Goal: Book appointment/travel/reservation

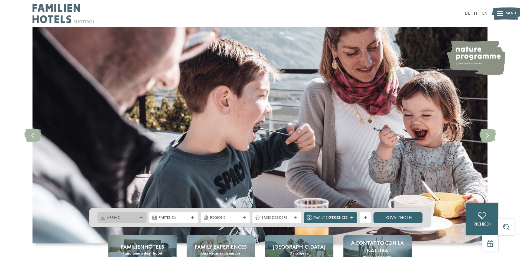
click at [129, 218] on span "Arrivo" at bounding box center [122, 217] width 30 height 5
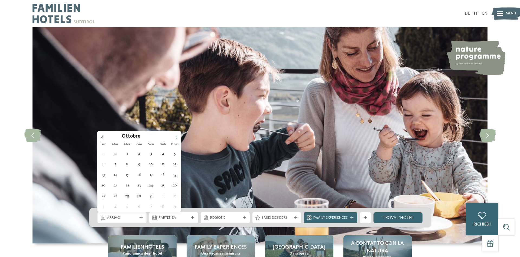
click at [174, 137] on span at bounding box center [176, 135] width 9 height 9
type div "[DATE]"
type input "****"
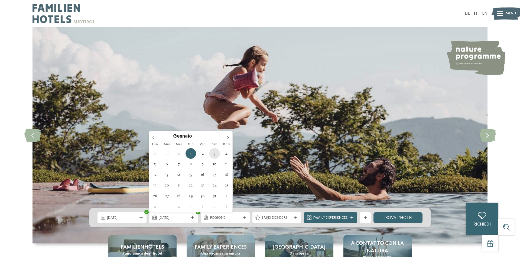
type div "[DATE]"
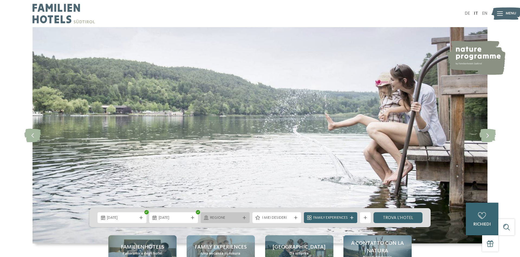
click at [241, 216] on div "Regione" at bounding box center [225, 217] width 33 height 6
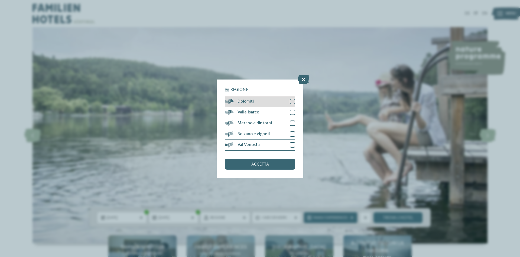
click at [293, 101] on div at bounding box center [292, 101] width 5 height 5
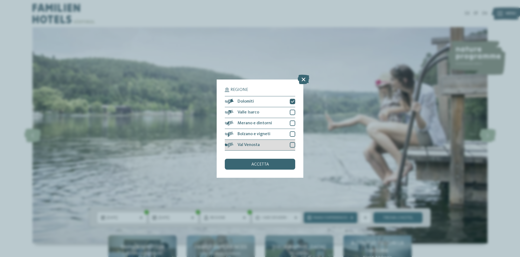
click at [291, 145] on div at bounding box center [292, 144] width 5 height 5
click at [290, 134] on div at bounding box center [292, 133] width 5 height 5
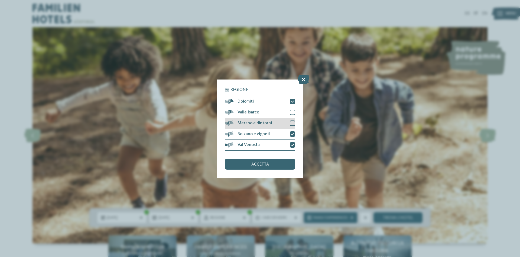
click at [293, 122] on div at bounding box center [292, 122] width 5 height 5
click at [292, 111] on div at bounding box center [292, 111] width 5 height 5
click at [272, 162] on div "accetta" at bounding box center [260, 164] width 70 height 11
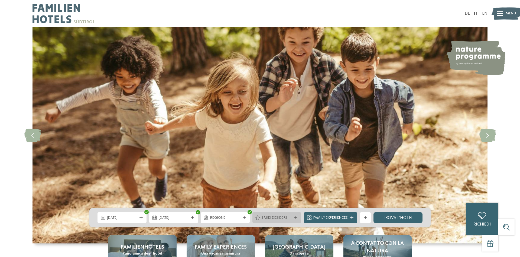
click at [287, 217] on span "I miei desideri" at bounding box center [277, 217] width 30 height 5
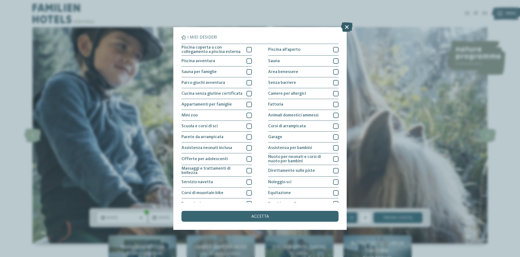
click at [350, 28] on icon at bounding box center [347, 26] width 12 height 9
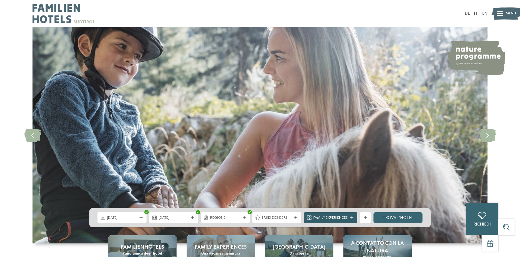
click at [354, 219] on div at bounding box center [351, 217] width 5 height 3
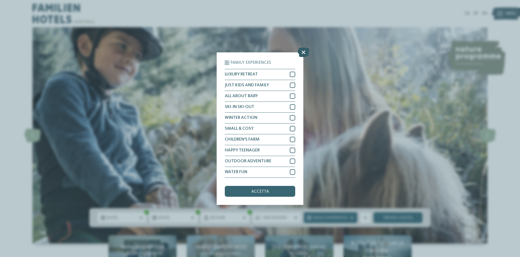
click at [304, 51] on icon at bounding box center [304, 51] width 12 height 9
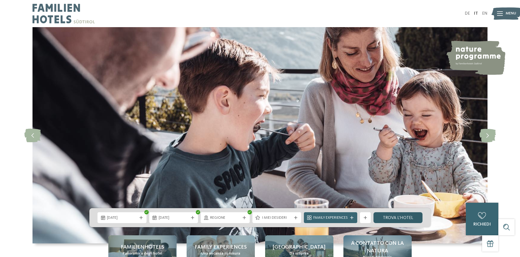
click at [396, 215] on link "trova l’hotel" at bounding box center [398, 217] width 49 height 11
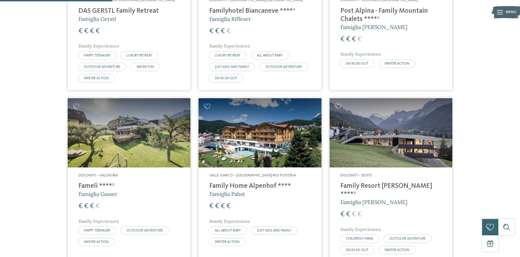
scroll to position [233, 0]
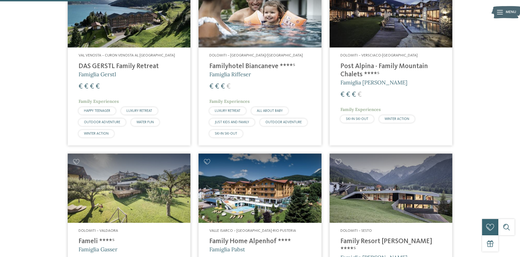
click at [252, 66] on h4 "Familyhotel Biancaneve ****ˢ" at bounding box center [260, 66] width 101 height 8
